Goal: Task Accomplishment & Management: Complete application form

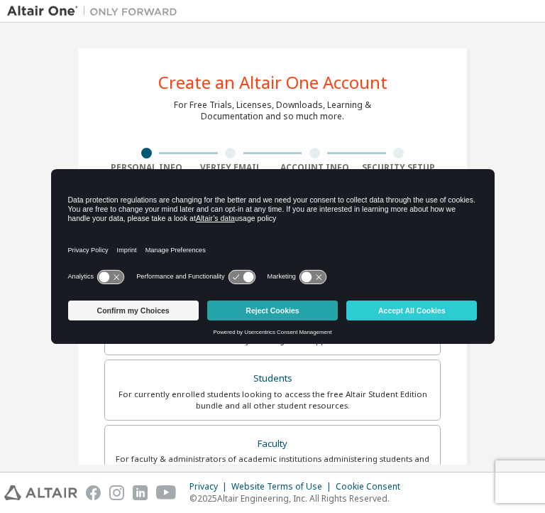
click at [283, 317] on button "Reject Cookies" at bounding box center [272, 310] width 131 height 20
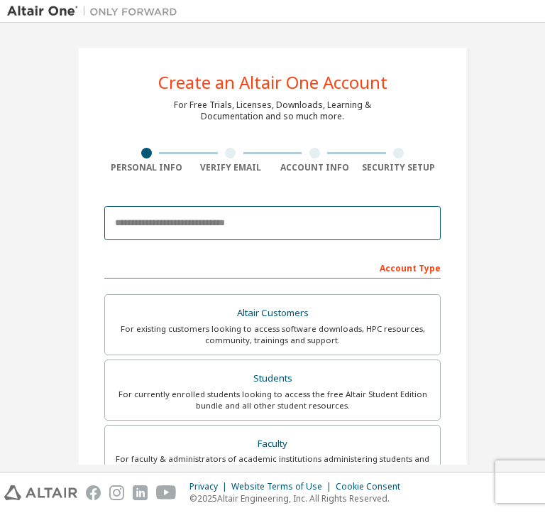
click at [168, 214] on input "email" at bounding box center [272, 223] width 337 height 34
type input "**********"
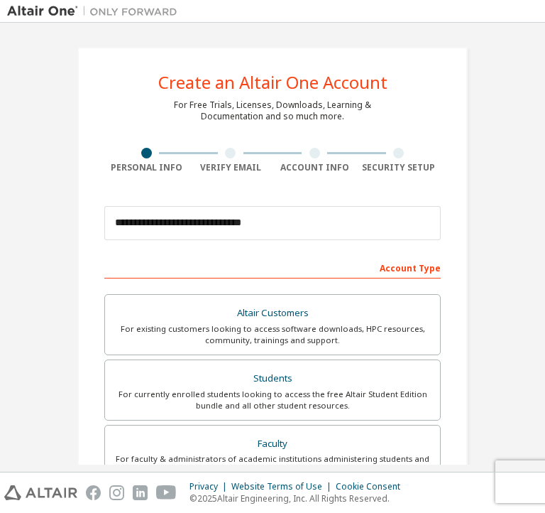
type input "*****"
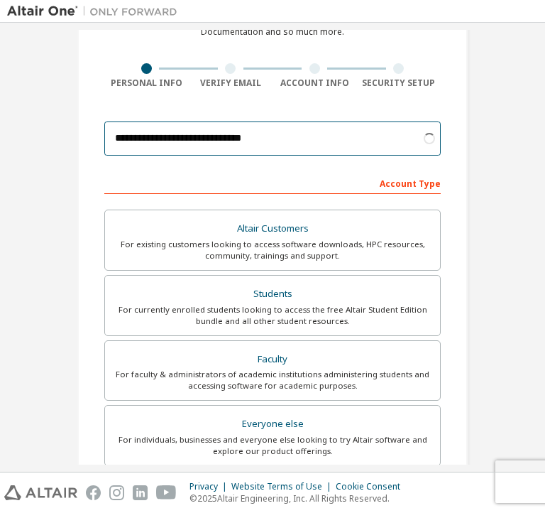
scroll to position [88, 0]
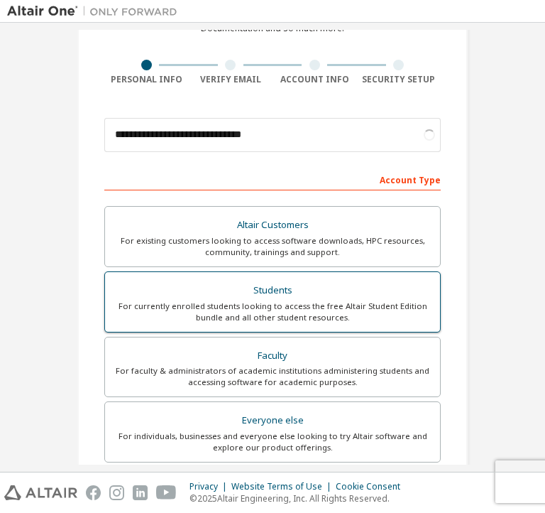
click at [340, 309] on div "For currently enrolled students looking to access the free Altair Student Editi…" at bounding box center [273, 311] width 318 height 23
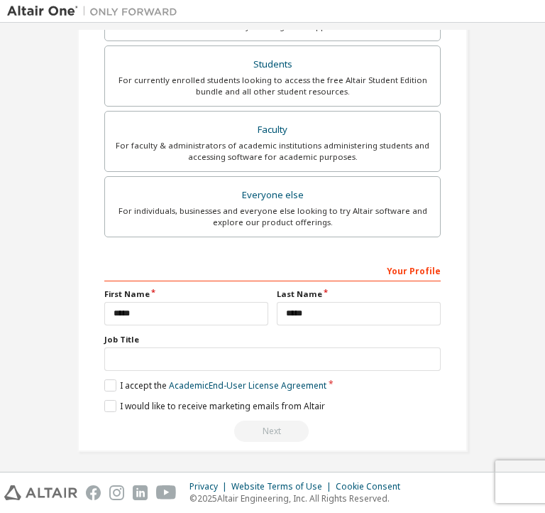
scroll to position [314, 0]
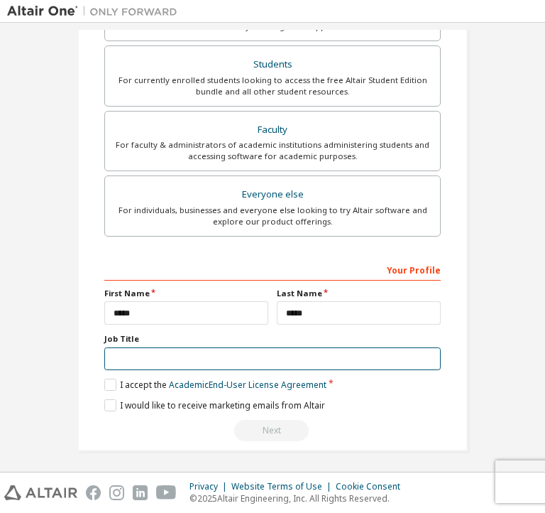
click at [183, 357] on input "text" at bounding box center [272, 358] width 337 height 23
type input "**********"
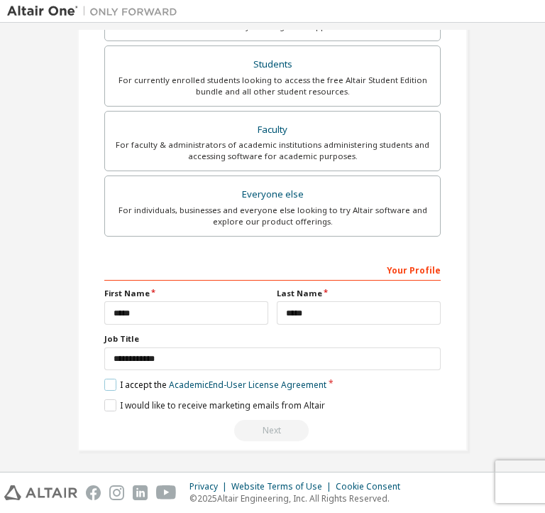
click at [104, 384] on label "I accept the Academic End-User License Agreement" at bounding box center [215, 385] width 222 height 12
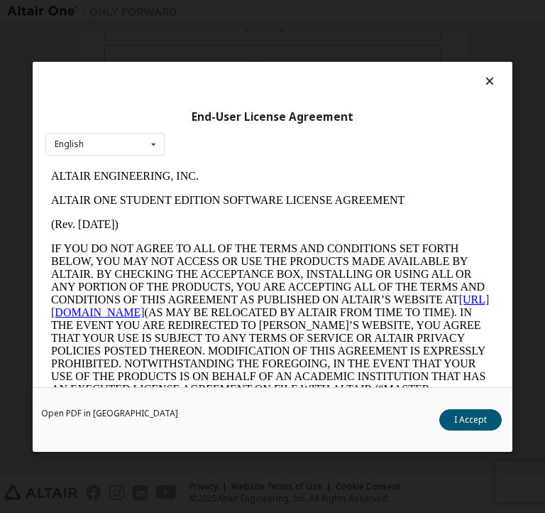
scroll to position [0, 0]
click at [484, 77] on icon at bounding box center [490, 81] width 15 height 13
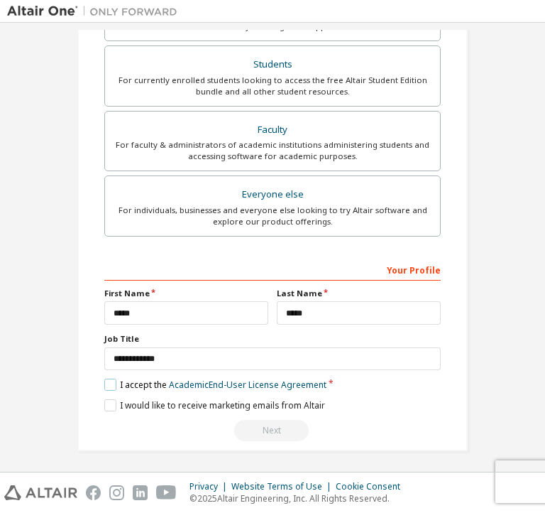
click at [111, 381] on label "I accept the Academic End-User License Agreement" at bounding box center [215, 385] width 222 height 12
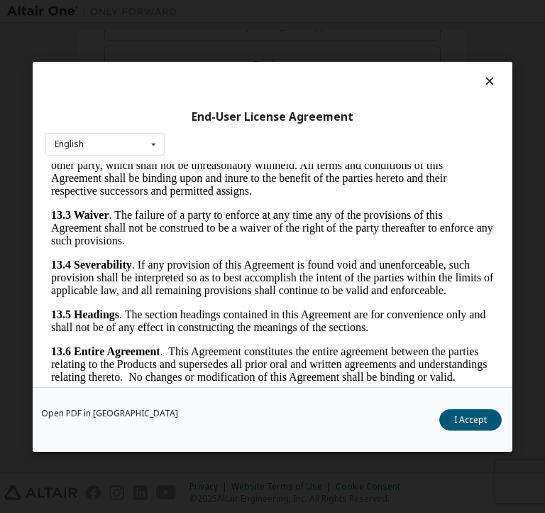
scroll to position [3604, 0]
click at [467, 420] on button "I Accept" at bounding box center [471, 418] width 63 height 21
click at [467, 420] on div "**********" at bounding box center [272, 92] width 425 height 752
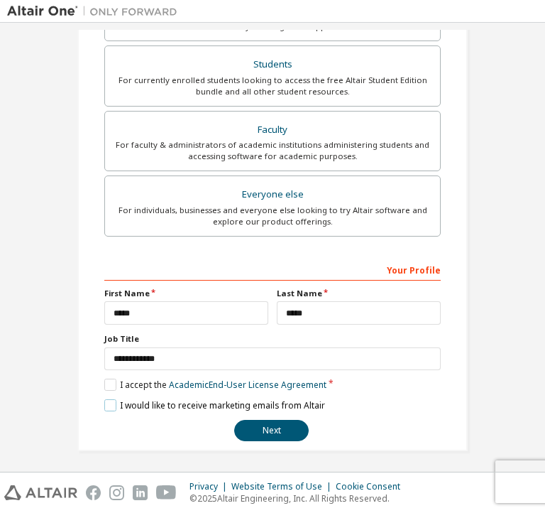
click at [106, 399] on label "I would like to receive marketing emails from Altair" at bounding box center [214, 405] width 221 height 12
click at [282, 420] on button "Next" at bounding box center [271, 430] width 75 height 21
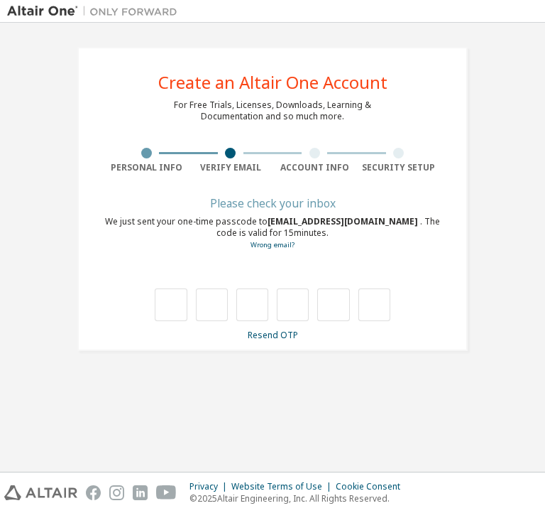
scroll to position [0, 0]
type input "*"
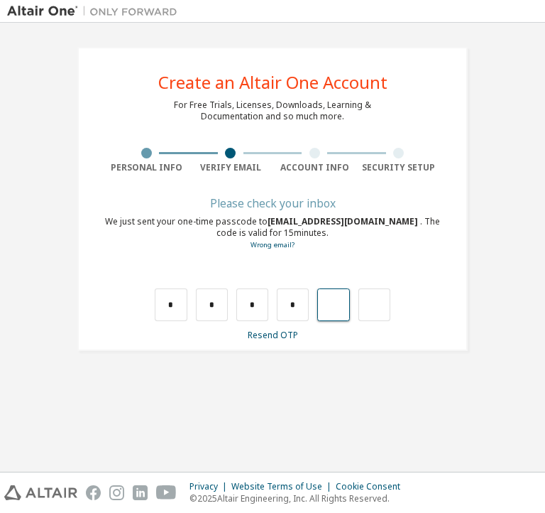
type input "*"
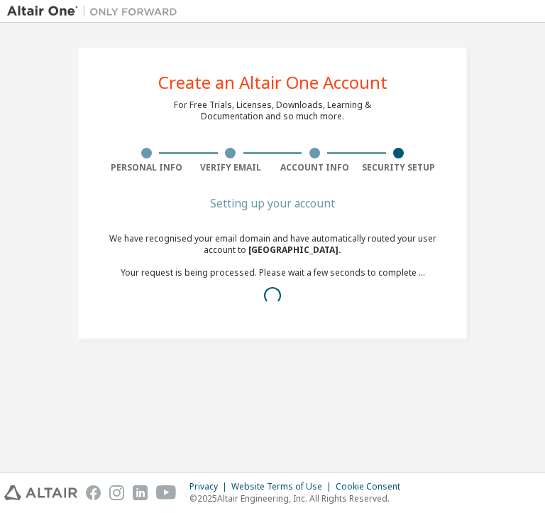
click at [307, 299] on div at bounding box center [272, 295] width 337 height 17
